Goal: Transaction & Acquisition: Purchase product/service

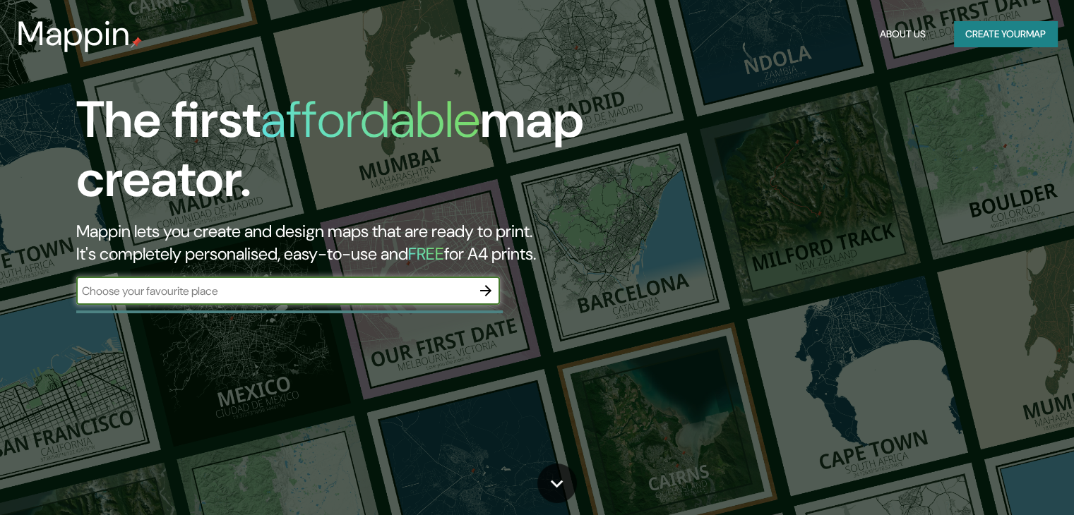
click at [381, 301] on div "​" at bounding box center [288, 291] width 424 height 28
type input "[GEOGRAPHIC_DATA]"
click at [972, 35] on button "Create your map" at bounding box center [1005, 34] width 103 height 26
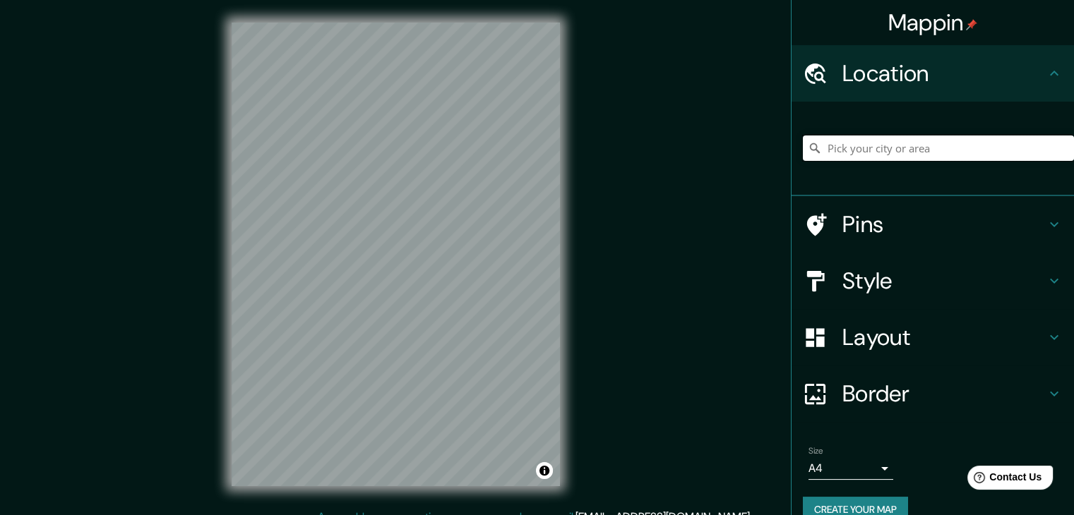
drag, startPoint x: 1021, startPoint y: 150, endPoint x: 1012, endPoint y: 148, distance: 9.4
click at [1020, 150] on input "Pick your city or area" at bounding box center [938, 148] width 271 height 25
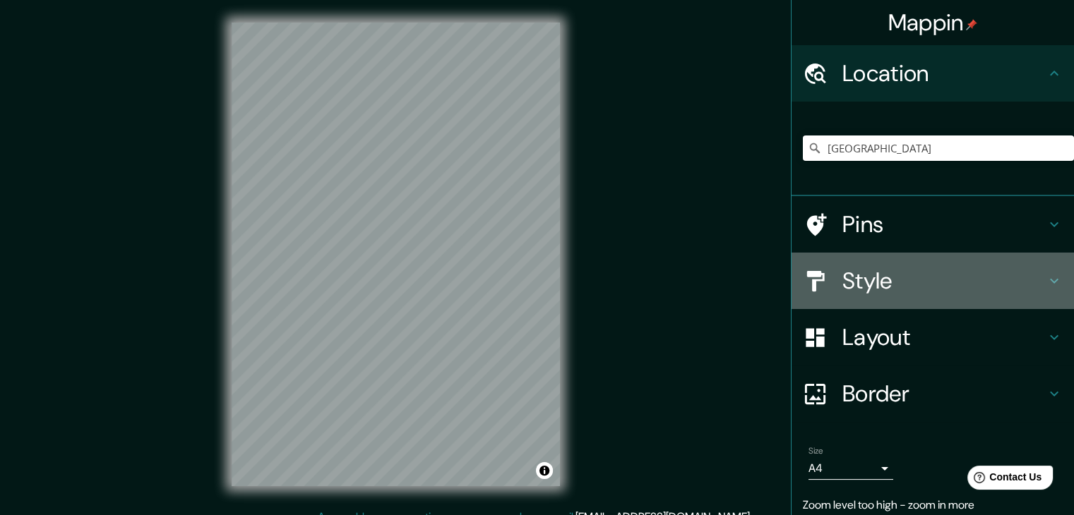
click at [857, 269] on h4 "Style" at bounding box center [943, 281] width 203 height 28
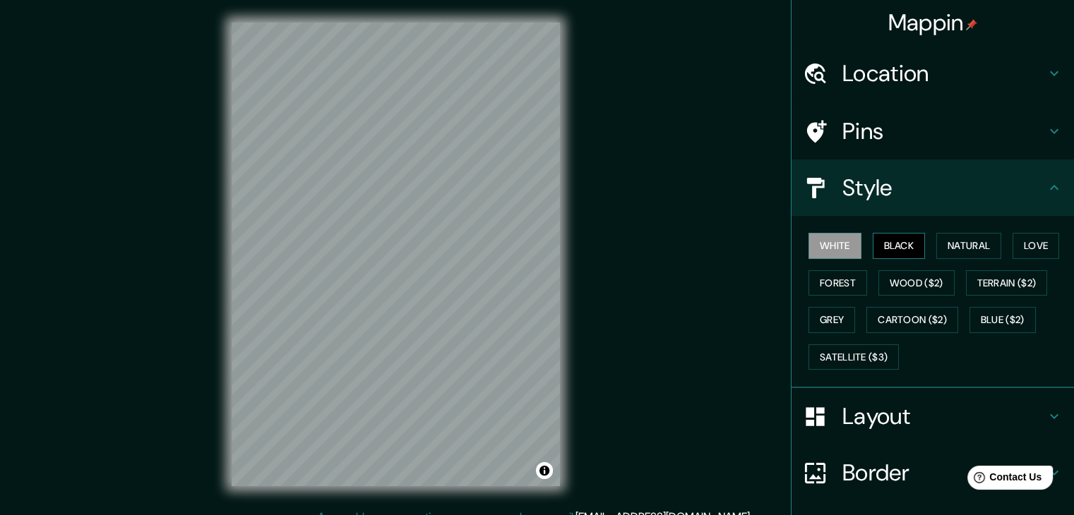
click at [892, 240] on button "Black" at bounding box center [899, 246] width 53 height 26
click at [835, 278] on button "Forest" at bounding box center [837, 283] width 59 height 26
click at [882, 235] on button "Black" at bounding box center [899, 246] width 53 height 26
click at [1008, 77] on h4 "Location" at bounding box center [943, 73] width 203 height 28
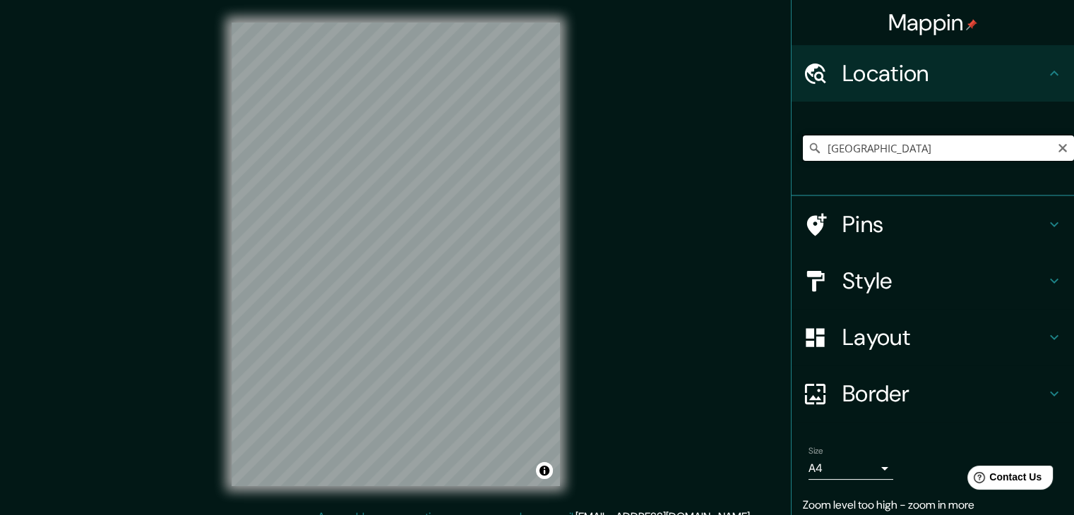
click at [866, 141] on input "[GEOGRAPHIC_DATA]" at bounding box center [938, 148] width 271 height 25
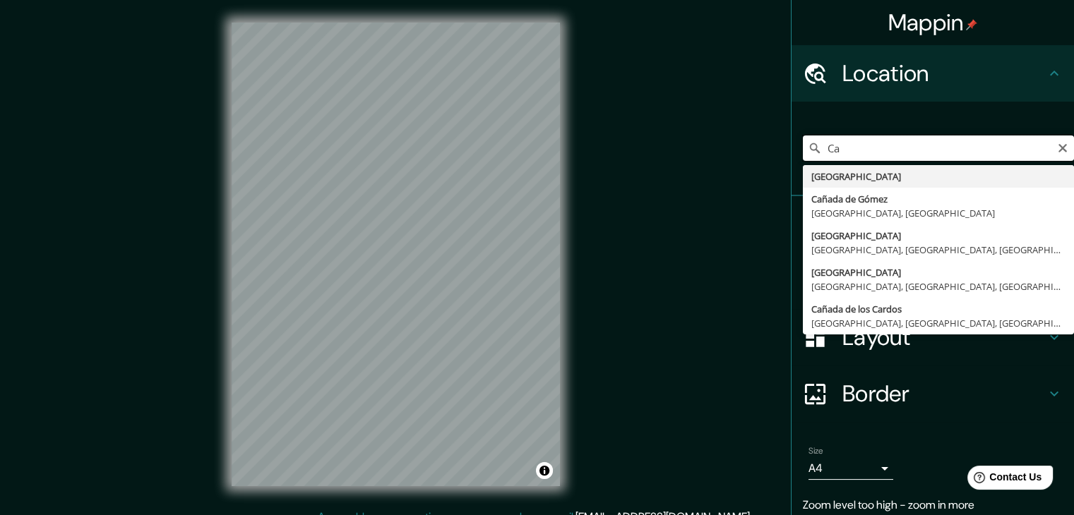
type input "C"
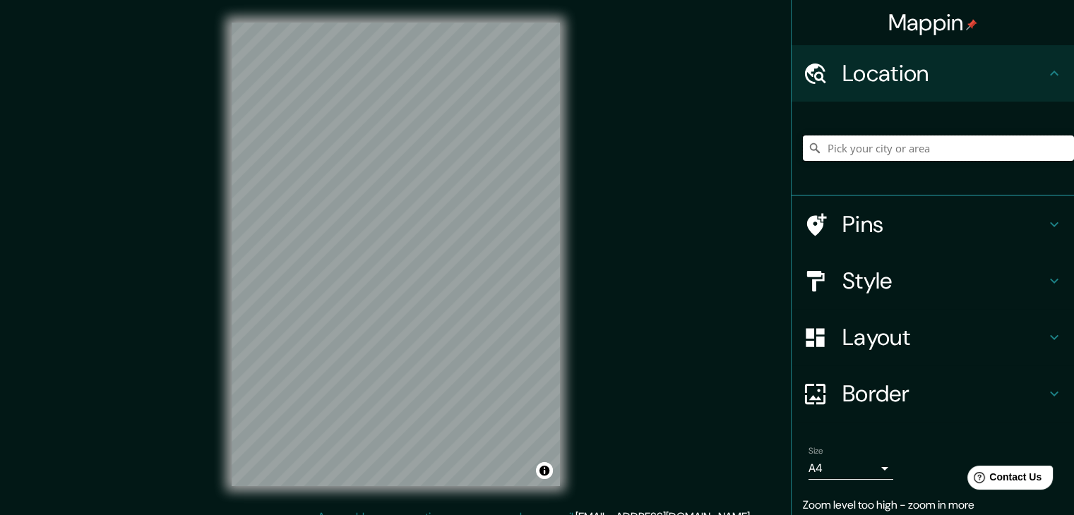
type input "b"
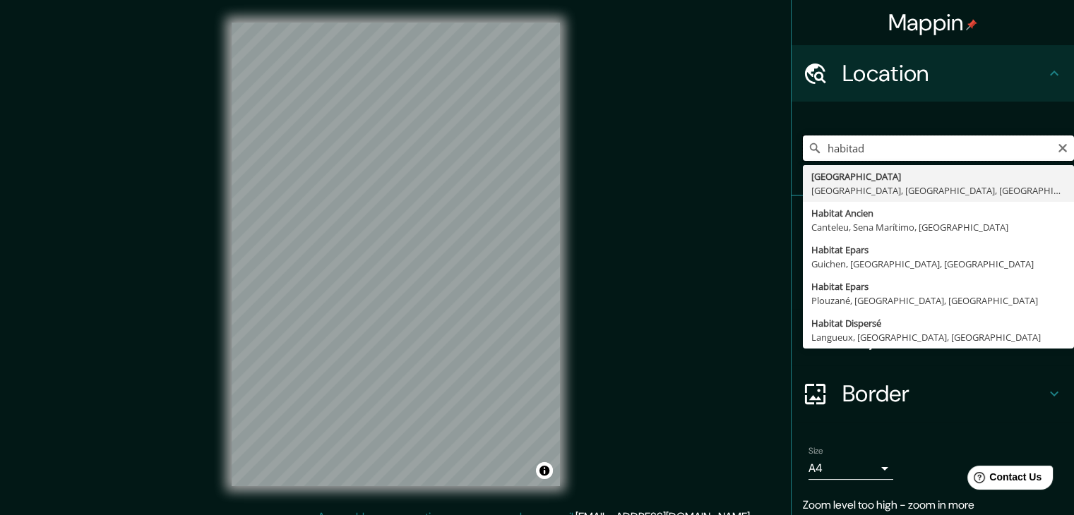
click at [942, 136] on input "habitad" at bounding box center [938, 148] width 271 height 25
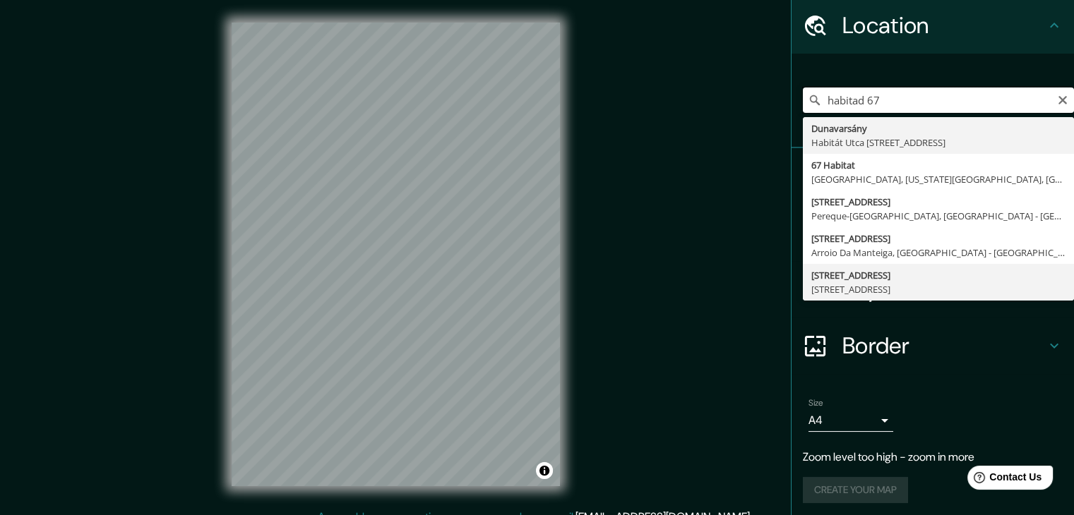
scroll to position [52, 0]
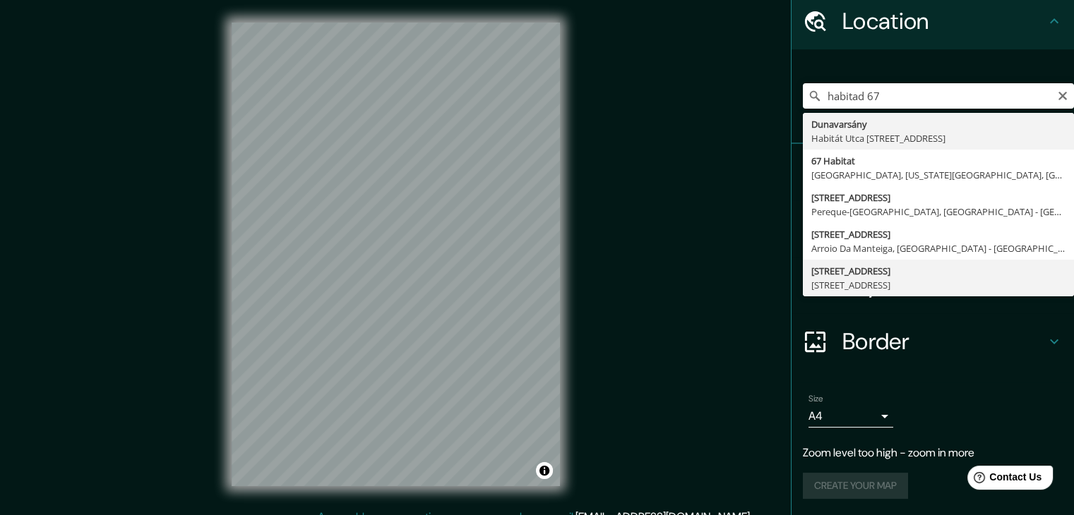
type input "[STREET_ADDRESS]"
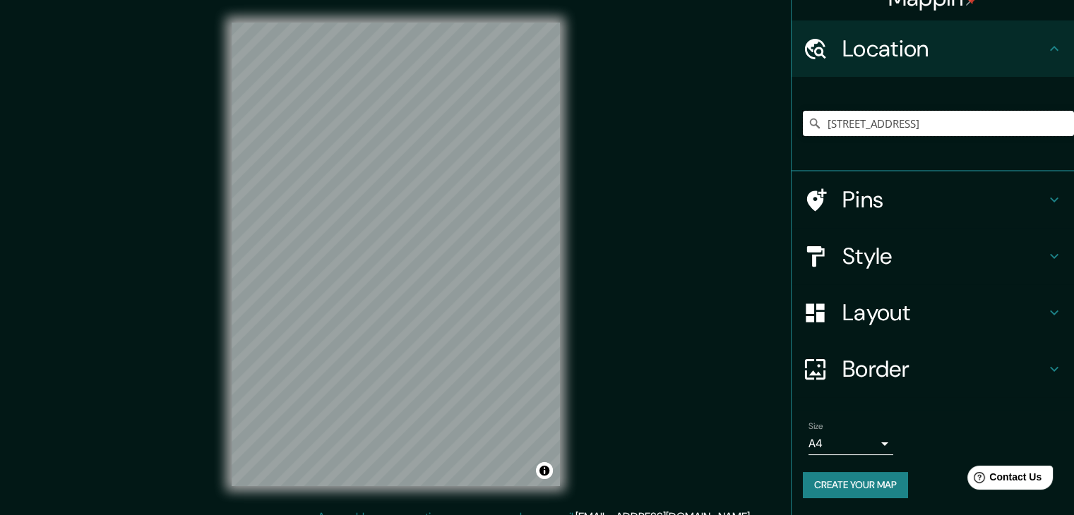
scroll to position [24, 0]
click at [887, 202] on h4 "Pins" at bounding box center [943, 200] width 203 height 28
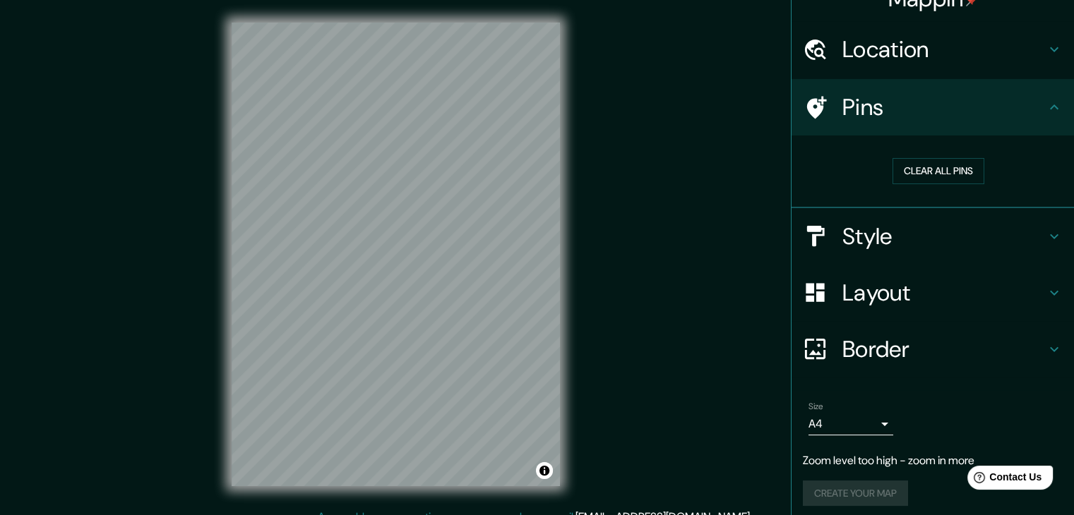
click at [899, 49] on h4 "Location" at bounding box center [943, 49] width 203 height 28
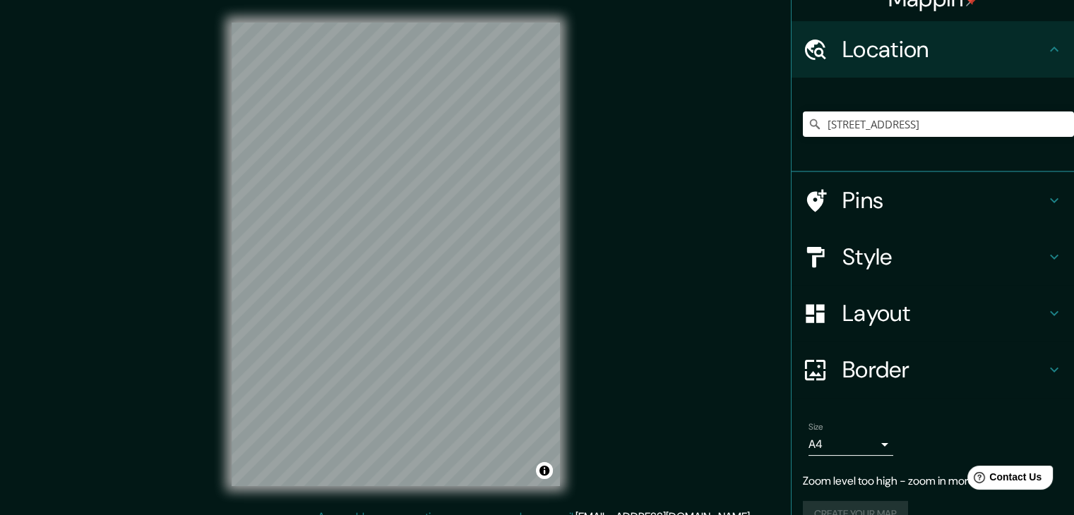
click at [906, 109] on div "[STREET_ADDRESS]" at bounding box center [938, 124] width 271 height 71
click at [904, 131] on input "[STREET_ADDRESS]" at bounding box center [938, 124] width 271 height 25
click at [1057, 119] on icon "Clear" at bounding box center [1062, 124] width 11 height 11
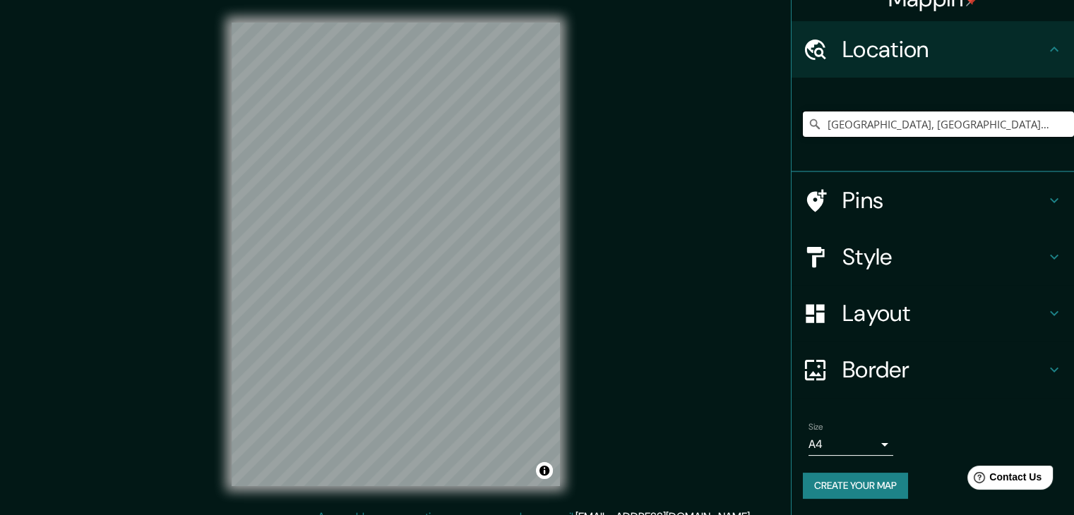
type input "[GEOGRAPHIC_DATA], [GEOGRAPHIC_DATA], [GEOGRAPHIC_DATA]"
click at [974, 243] on h4 "Style" at bounding box center [943, 257] width 203 height 28
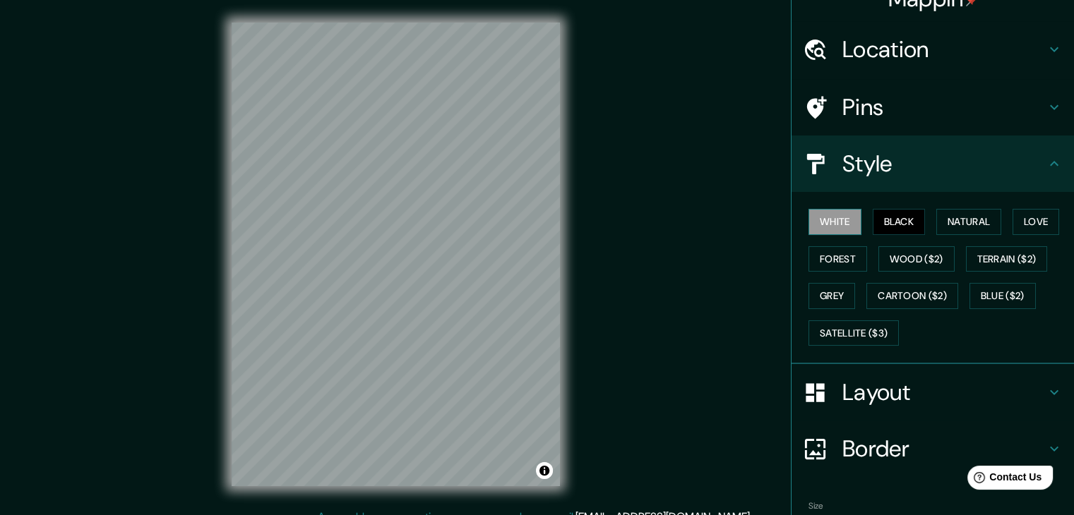
click at [811, 219] on button "White" at bounding box center [834, 222] width 53 height 26
click at [866, 39] on h4 "Location" at bounding box center [943, 49] width 203 height 28
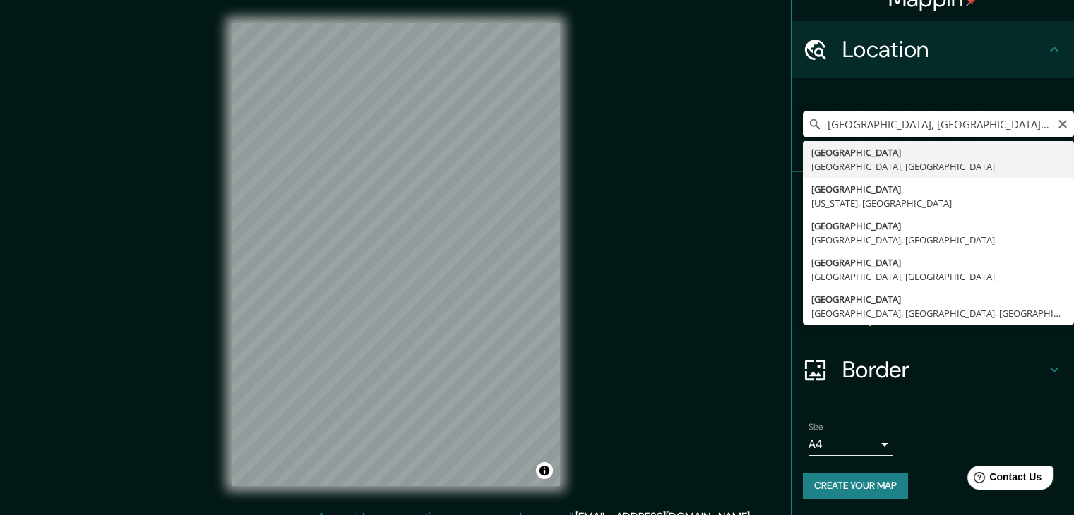
click at [901, 129] on input "[GEOGRAPHIC_DATA], [GEOGRAPHIC_DATA], [GEOGRAPHIC_DATA]" at bounding box center [938, 124] width 271 height 25
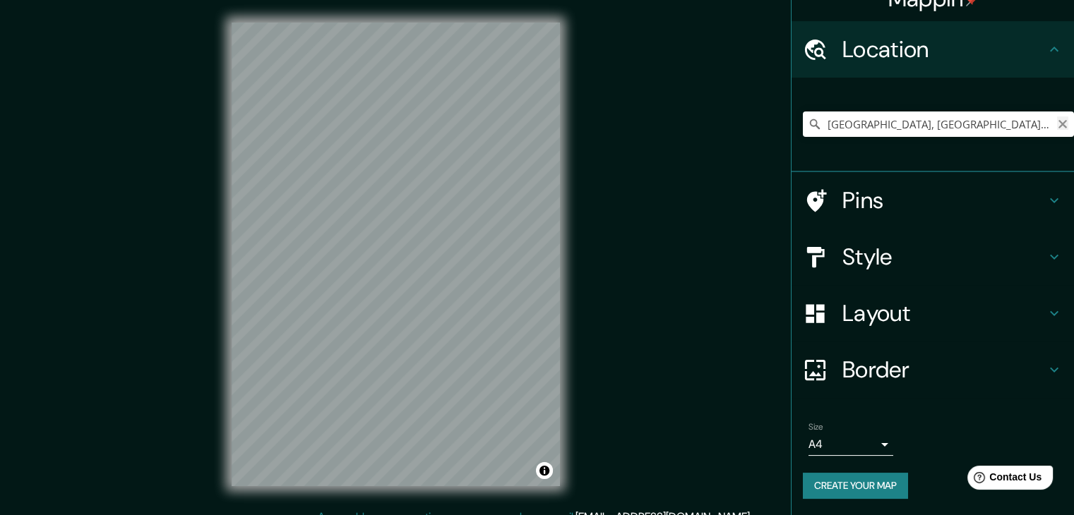
click at [1057, 117] on button "Clear" at bounding box center [1062, 123] width 11 height 13
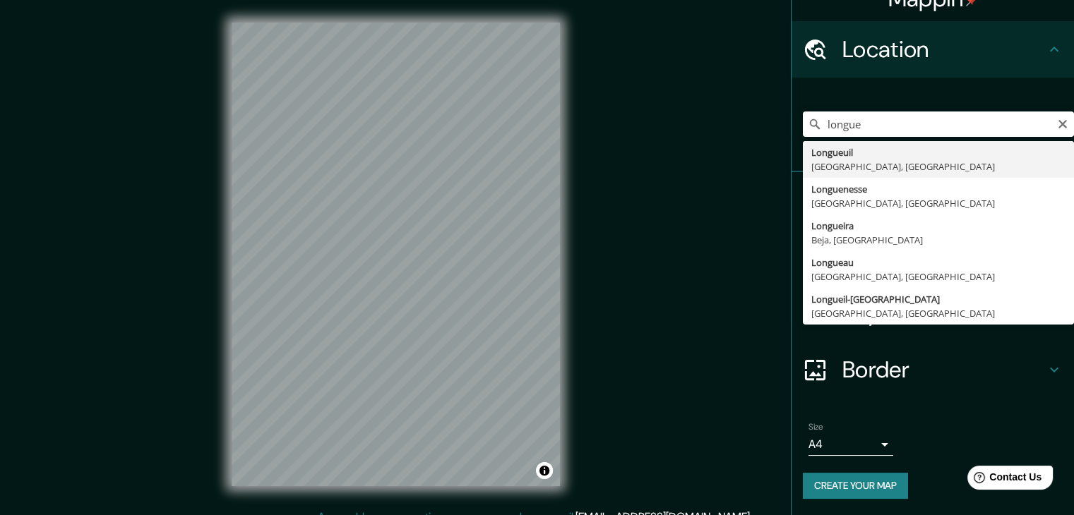
type input "[GEOGRAPHIC_DATA], [GEOGRAPHIC_DATA], [GEOGRAPHIC_DATA]"
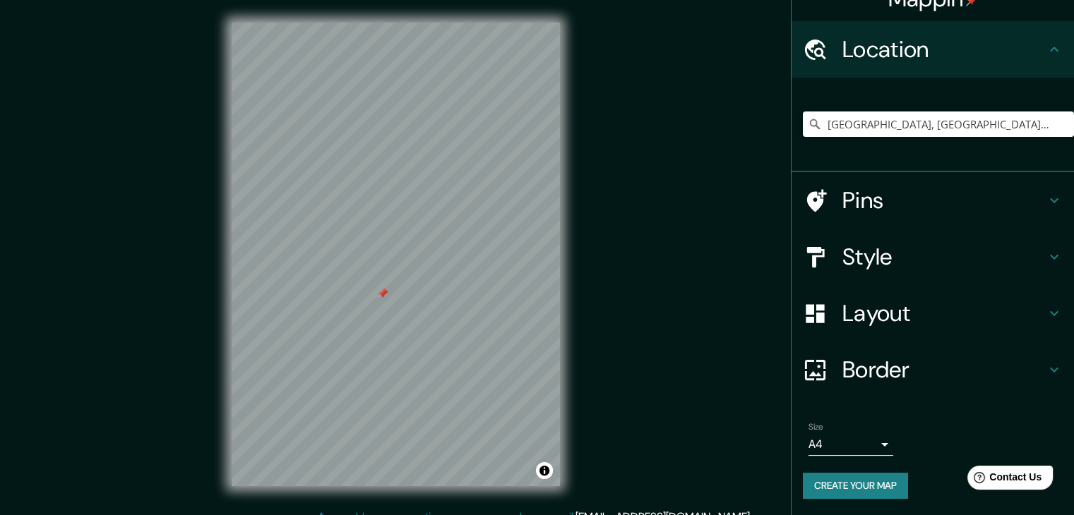
click at [888, 248] on h4 "Style" at bounding box center [943, 257] width 203 height 28
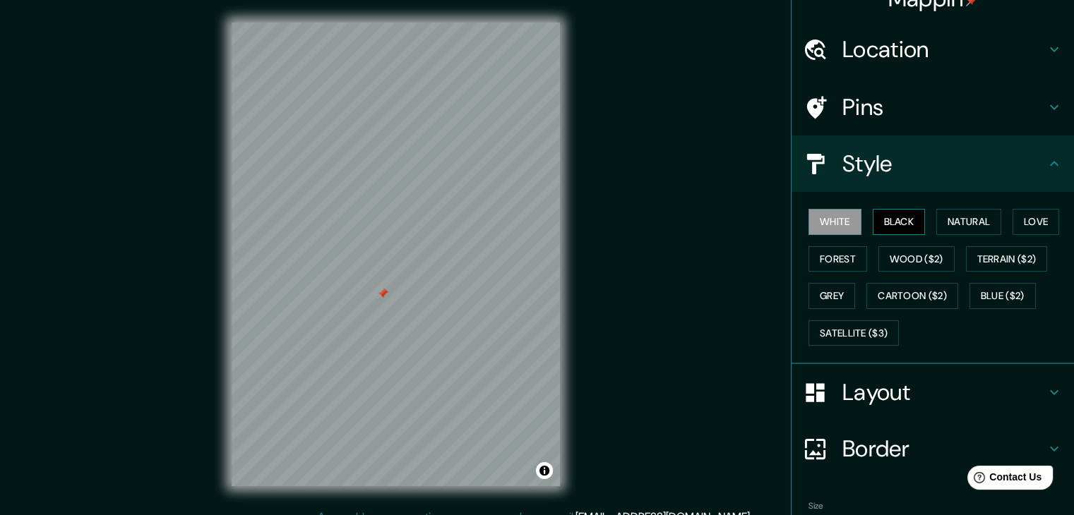
click at [893, 220] on button "Black" at bounding box center [899, 222] width 53 height 26
click at [945, 218] on button "Natural" at bounding box center [968, 222] width 65 height 26
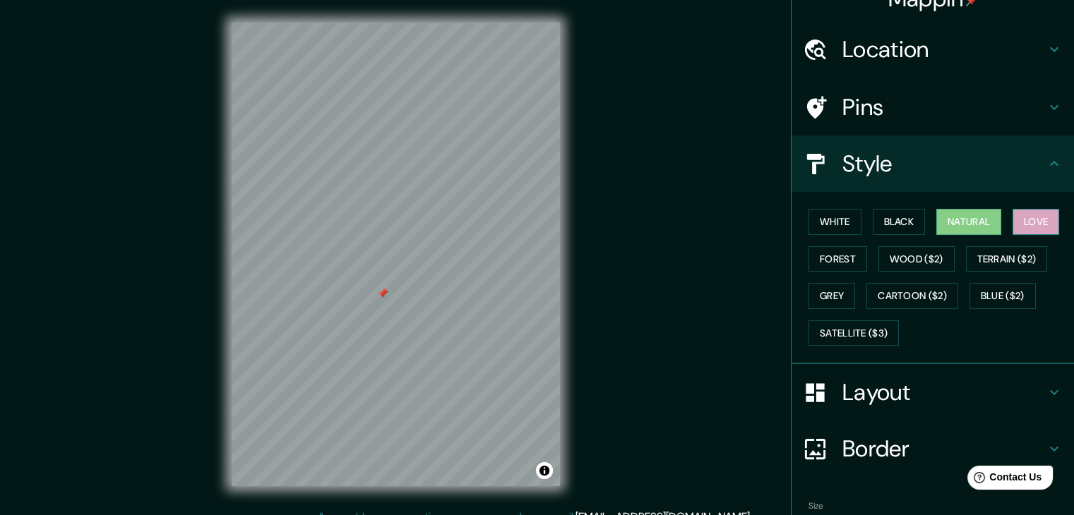
click at [1045, 225] on button "Love" at bounding box center [1036, 222] width 47 height 26
click at [825, 256] on button "Forest" at bounding box center [837, 259] width 59 height 26
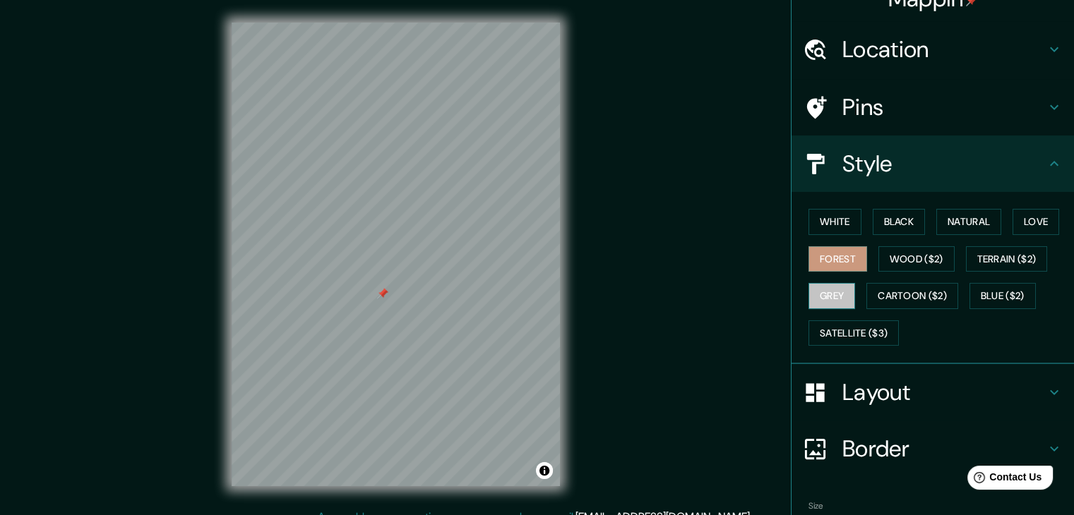
click at [836, 304] on button "Grey" at bounding box center [831, 296] width 47 height 26
